Goal: Information Seeking & Learning: Find specific fact

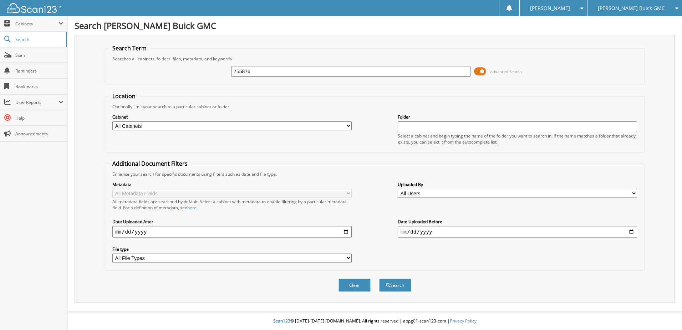
type input "755876"
click at [379, 278] on button "Search" at bounding box center [395, 284] width 32 height 13
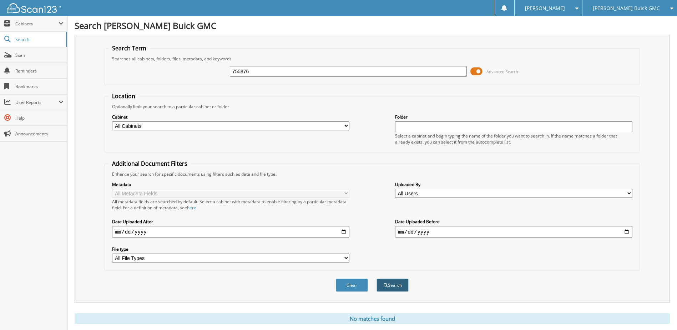
click at [392, 285] on button "Search" at bounding box center [392, 284] width 32 height 13
